Goal: Information Seeking & Learning: Learn about a topic

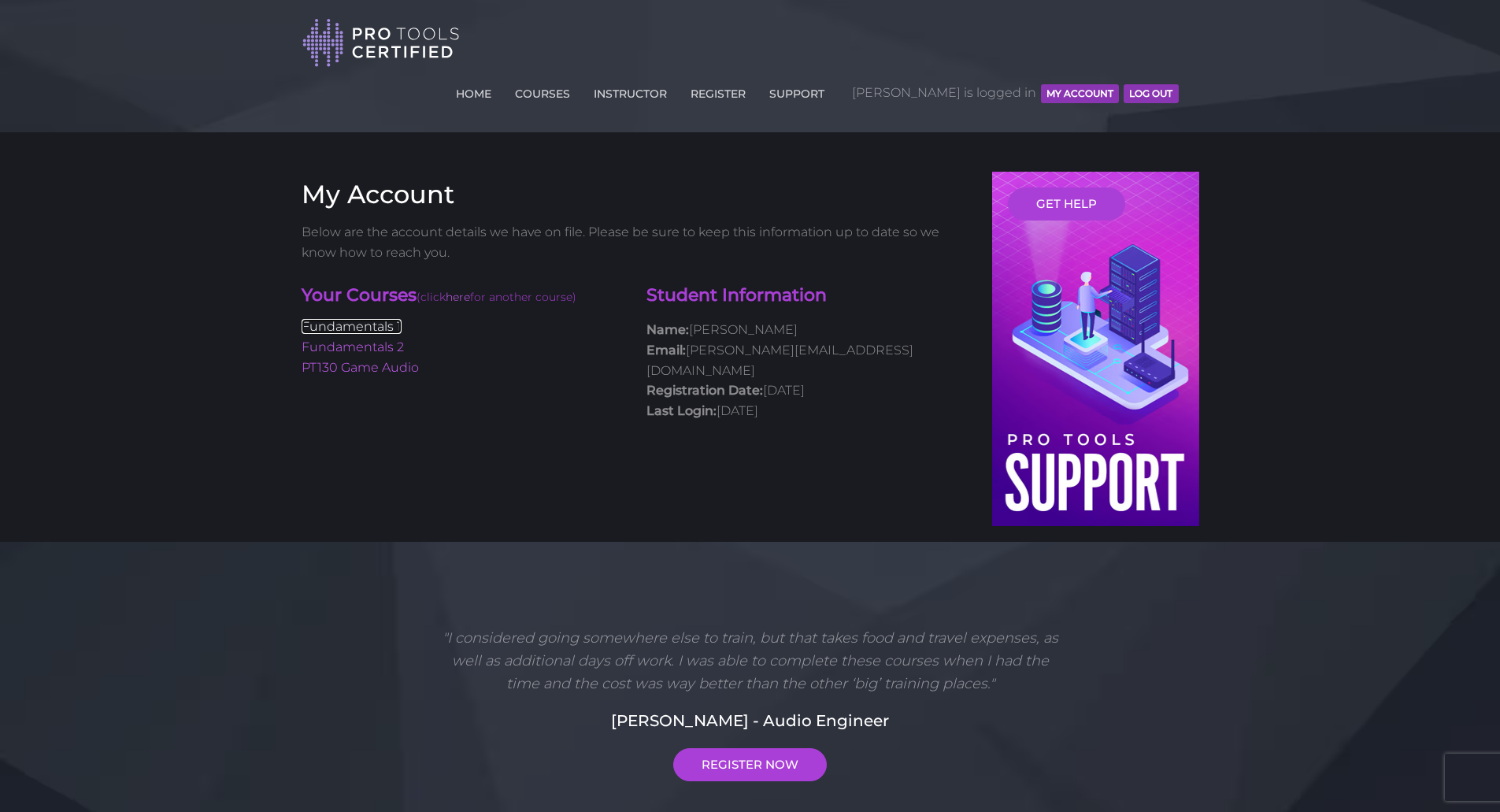
click at [383, 319] on link "Fundamentals 1" at bounding box center [352, 327] width 100 height 15
click at [379, 339] on link "Fundamentals 2" at bounding box center [353, 347] width 102 height 15
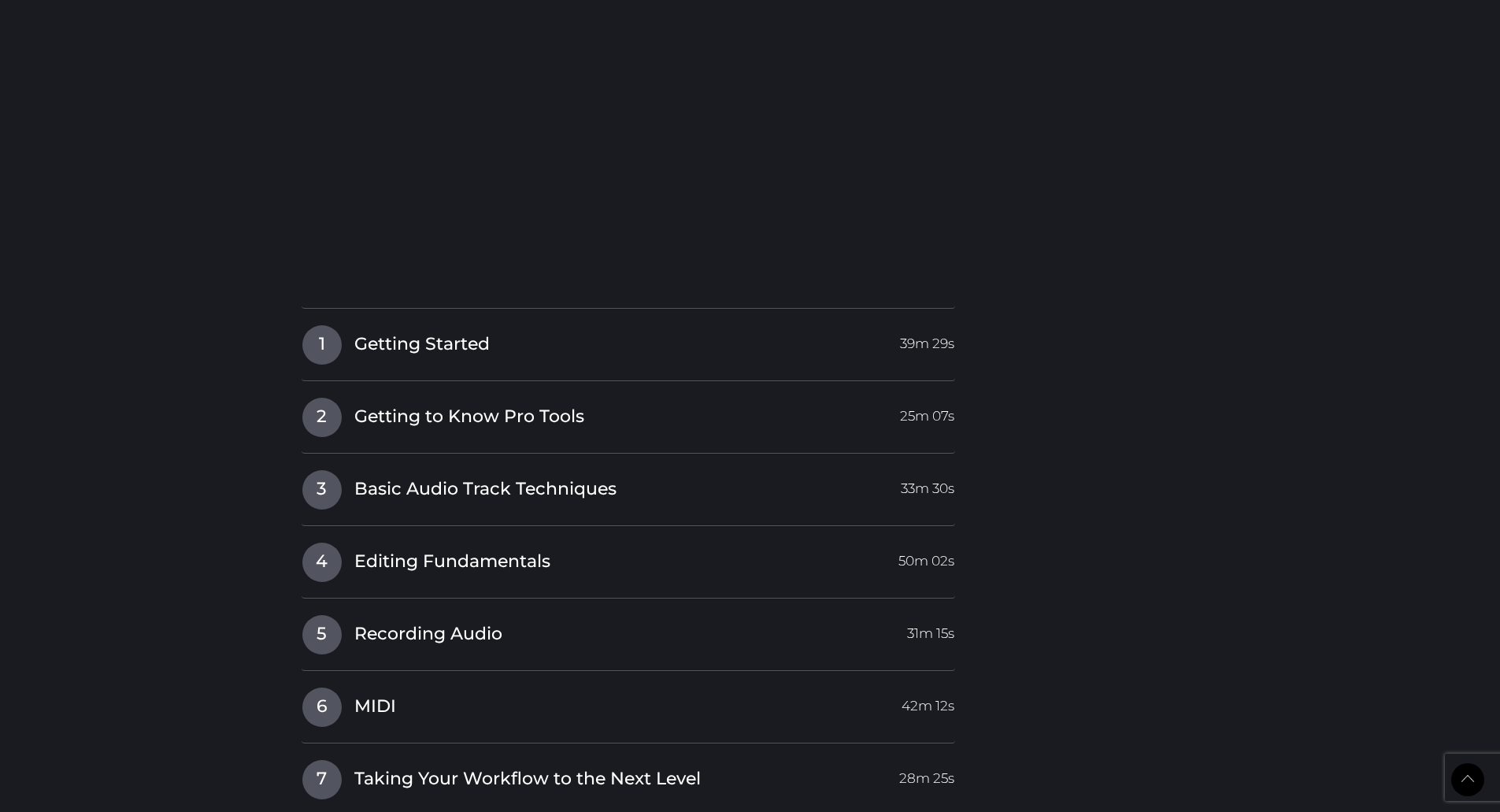
scroll to position [2047, 0]
